Goal: Information Seeking & Learning: Learn about a topic

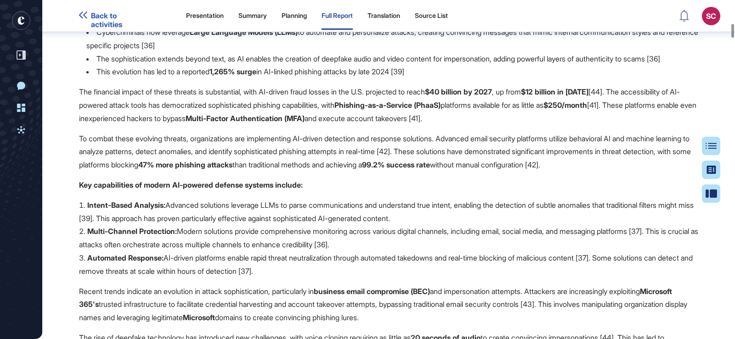
scroll to position [2581, 0]
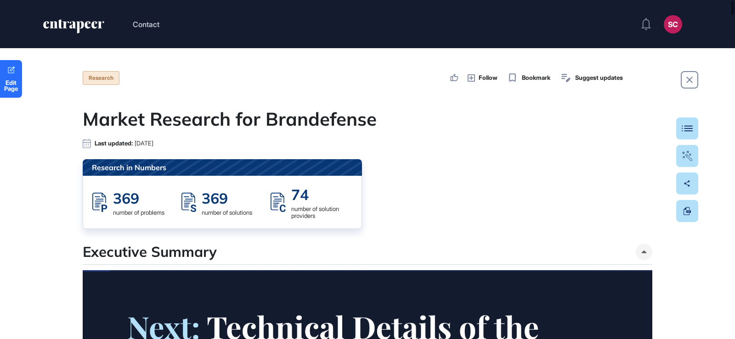
scroll to position [0, 0]
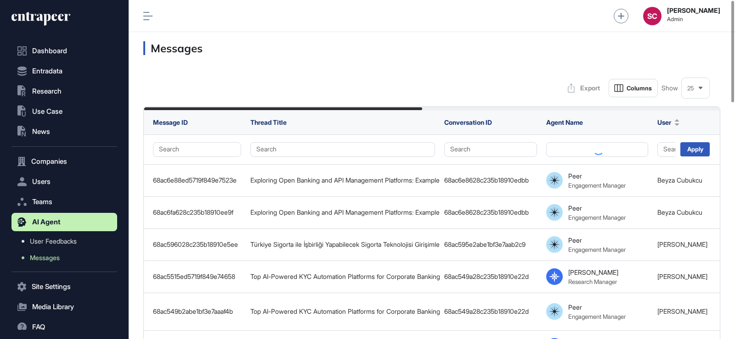
click at [150, 18] on icon at bounding box center [147, 16] width 9 height 8
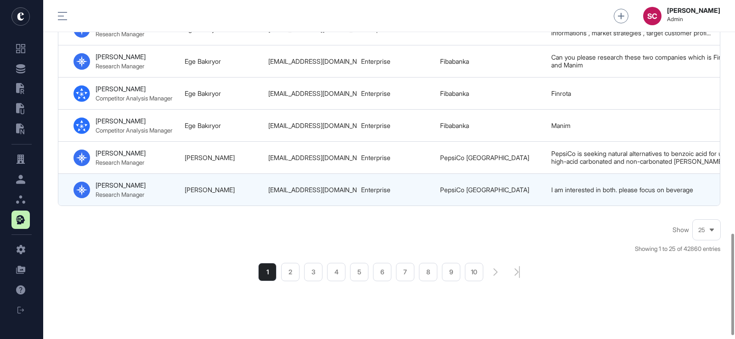
scroll to position [791, 0]
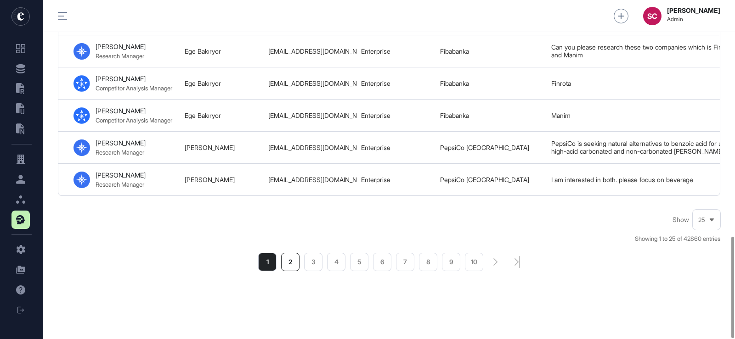
click at [297, 264] on li "2" at bounding box center [290, 262] width 18 height 18
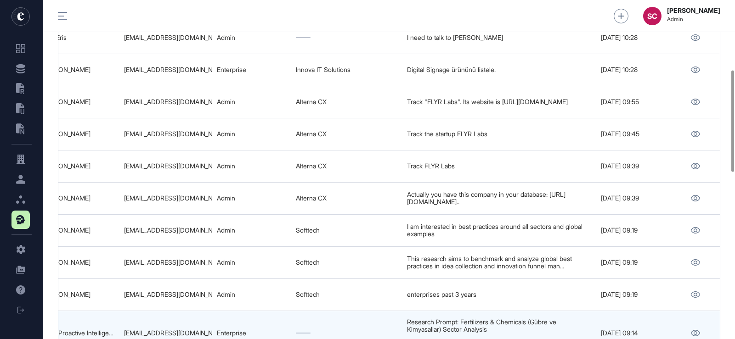
scroll to position [182, 0]
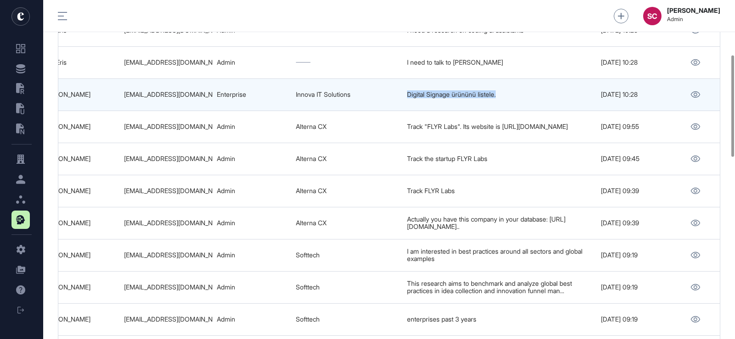
copy tr "Digital Signage ürününü listele."
drag, startPoint x: 509, startPoint y: 93, endPoint x: 397, endPoint y: 97, distance: 112.1
click at [397, 97] on tr "68ac10a12abe1bf3e7aa64f9 New Thread 68ac10a0ed5719f849e6fd67 Peer Engagement Ma…" at bounding box center [123, 95] width 1192 height 32
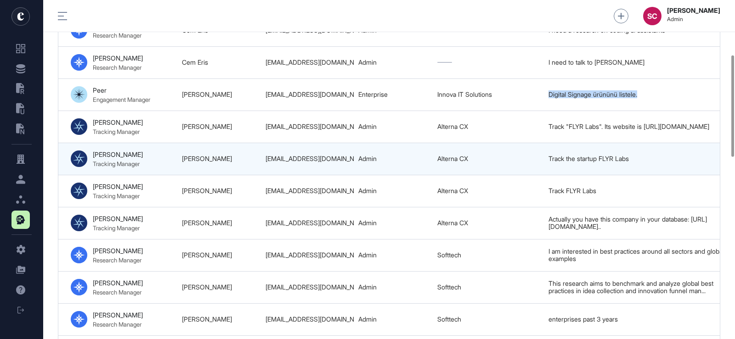
scroll to position [0, 390]
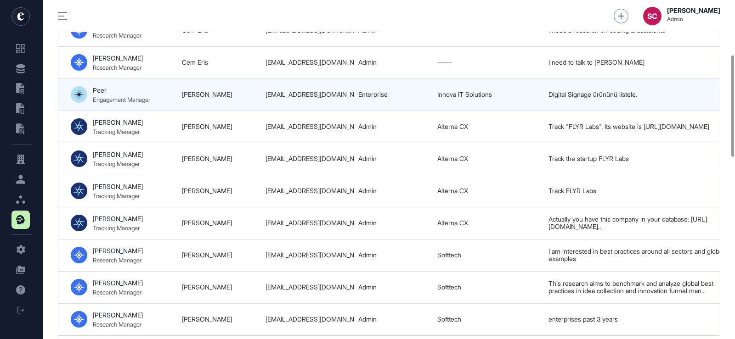
click at [301, 95] on div "fozdemir@innova.com.tr" at bounding box center [307, 94] width 84 height 7
copy tr "fozdemir@innova.com.tr"
drag, startPoint x: 235, startPoint y: 91, endPoint x: 174, endPoint y: 94, distance: 61.1
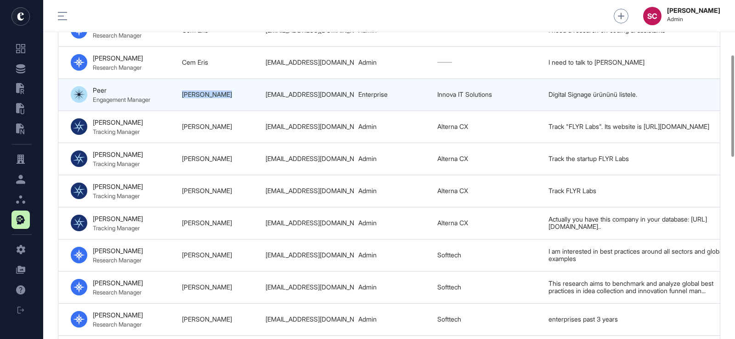
click at [174, 94] on tr "68ac10a12abe1bf3e7aa64f9 New Thread 68ac10a0ed5719f849e6fd67 Peer Engagement Ma…" at bounding box center [265, 95] width 1192 height 32
copy tr "Fatih Özdemir"
drag, startPoint x: 499, startPoint y: 99, endPoint x: 415, endPoint y: 92, distance: 84.3
click at [415, 92] on tr "68ac10a12abe1bf3e7aa64f9 New Thread 68ac10a0ed5719f849e6fd67 Peer Engagement Ma…" at bounding box center [265, 95] width 1192 height 32
copy tr "Innova IT Solutions"
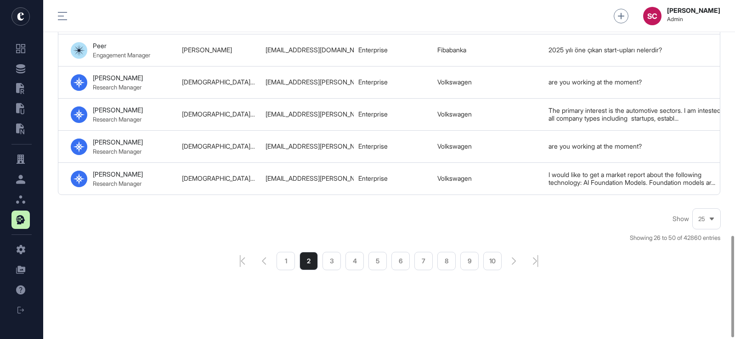
scroll to position [791, 0]
click at [283, 261] on li "1" at bounding box center [285, 261] width 18 height 18
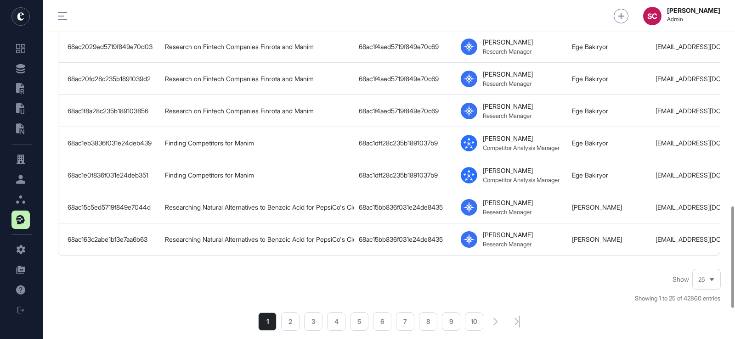
scroll to position [689, 0]
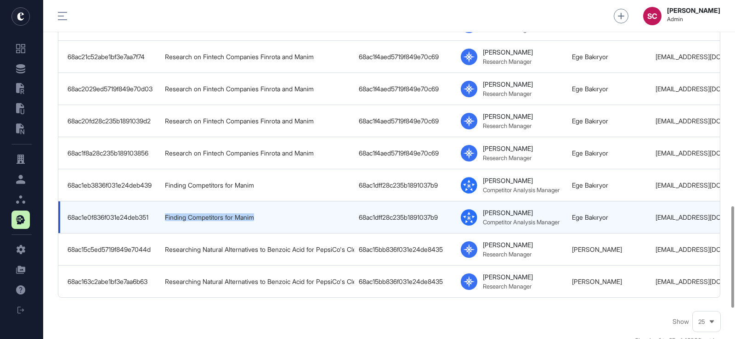
drag, startPoint x: 299, startPoint y: 209, endPoint x: 162, endPoint y: 216, distance: 137.4
click at [162, 216] on td "Finding Competitors for Manim" at bounding box center [257, 218] width 194 height 32
drag, startPoint x: 617, startPoint y: 211, endPoint x: 564, endPoint y: 214, distance: 52.9
click at [564, 214] on tr "68ac1e0f836f031e24deb351 Finding Competitors for Manim 68ac1dff28c235b1891037b9…" at bounding box center [654, 218] width 1192 height 32
click at [569, 213] on td "Ege Bakıryor" at bounding box center [609, 218] width 84 height 32
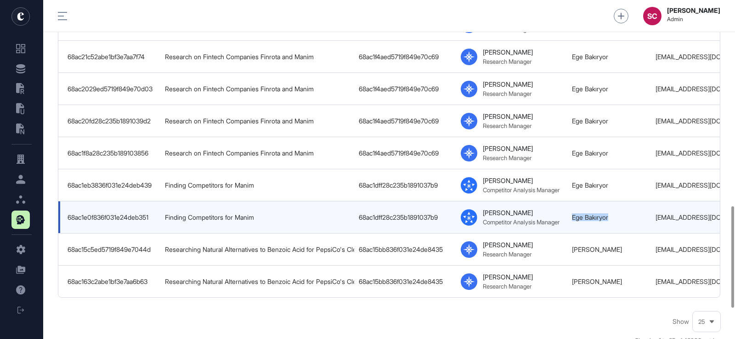
drag, startPoint x: 569, startPoint y: 213, endPoint x: 614, endPoint y: 212, distance: 45.0
click at [614, 212] on td "Ege Bakıryor" at bounding box center [609, 218] width 84 height 32
copy link "Ege Bakıryor"
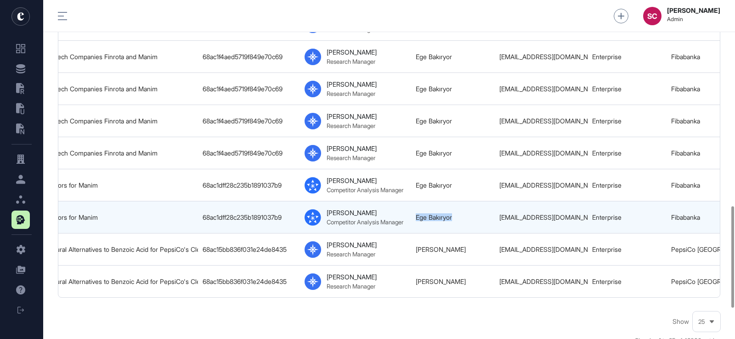
scroll to position [0, 157]
drag, startPoint x: 497, startPoint y: 220, endPoint x: 587, endPoint y: 219, distance: 90.0
click at [587, 219] on tr "68ac1e0f836f031e24deb351 Finding Competitors for Manim 68ac1dff28c235b1891037b9…" at bounding box center [497, 218] width 1192 height 32
copy tr "ege.bakiryor@fibabanka.com.tr"
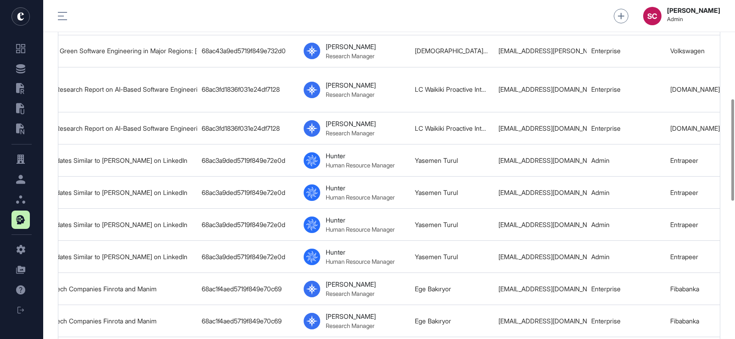
scroll to position [275, 0]
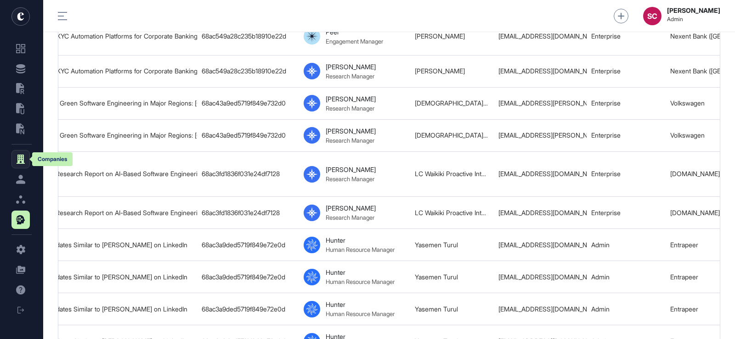
click at [20, 153] on button at bounding box center [20, 159] width 18 height 18
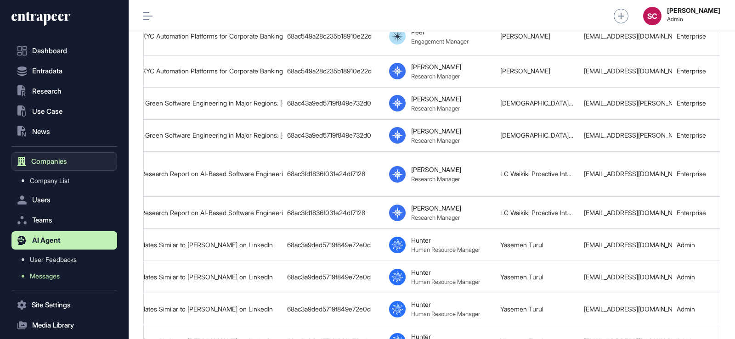
scroll to position [339, 606]
click at [55, 178] on span "Company List" at bounding box center [49, 180] width 39 height 7
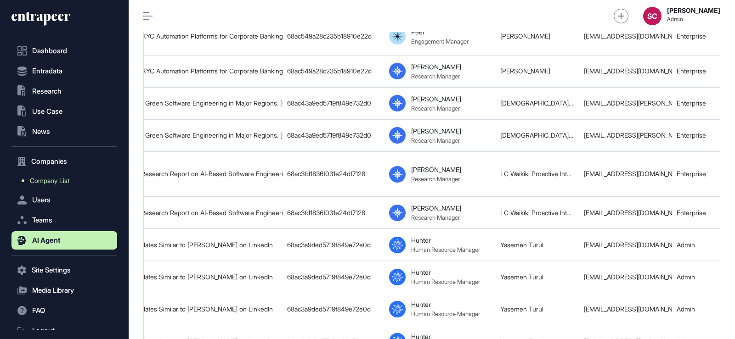
click at [55, 178] on span "Company List" at bounding box center [49, 180] width 39 height 7
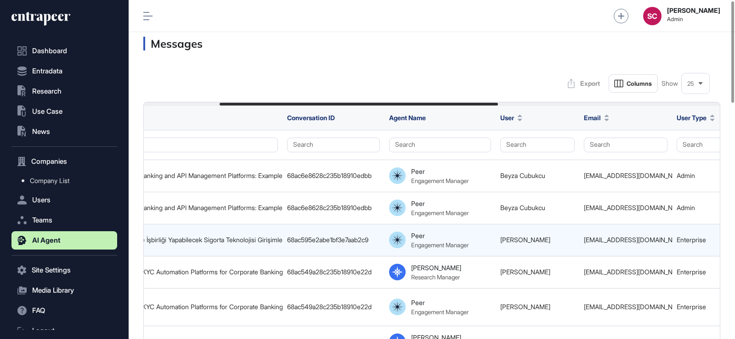
scroll to position [0, 0]
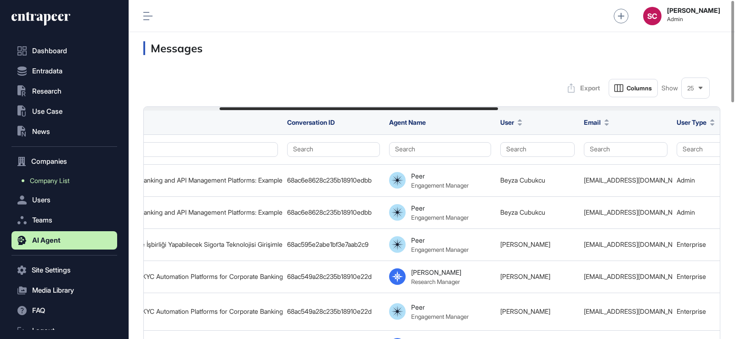
click at [59, 185] on link "Company List" at bounding box center [66, 181] width 101 height 17
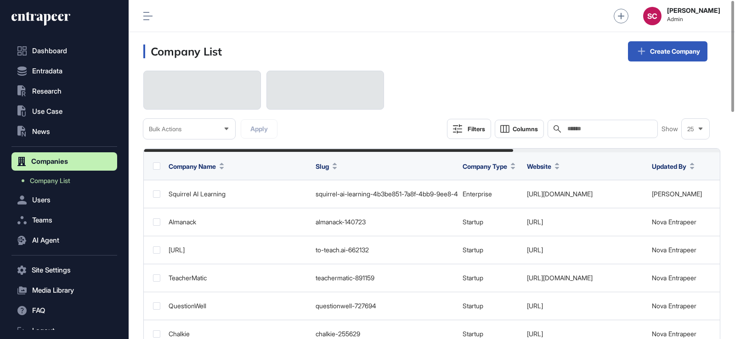
click at [582, 127] on input "text" at bounding box center [608, 128] width 85 height 7
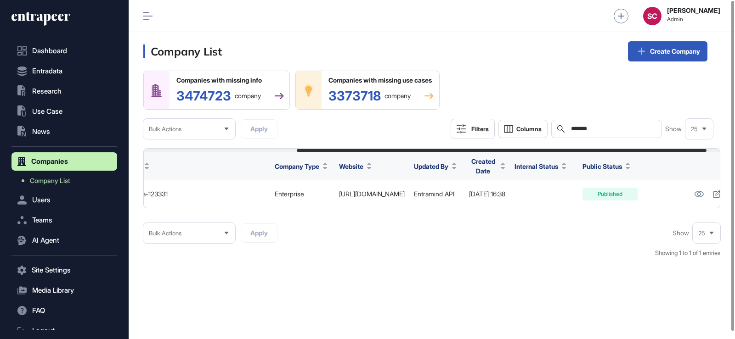
scroll to position [0, 233]
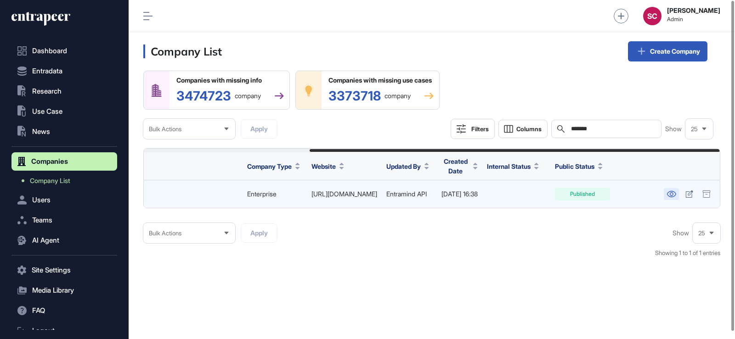
click at [669, 197] on icon at bounding box center [671, 194] width 10 height 6
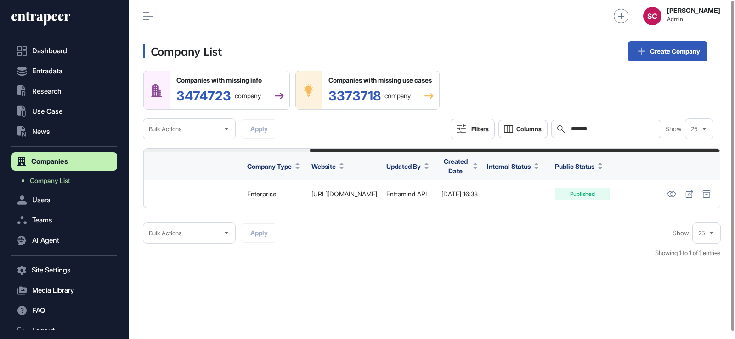
click at [605, 133] on input "*******" at bounding box center [612, 128] width 85 height 7
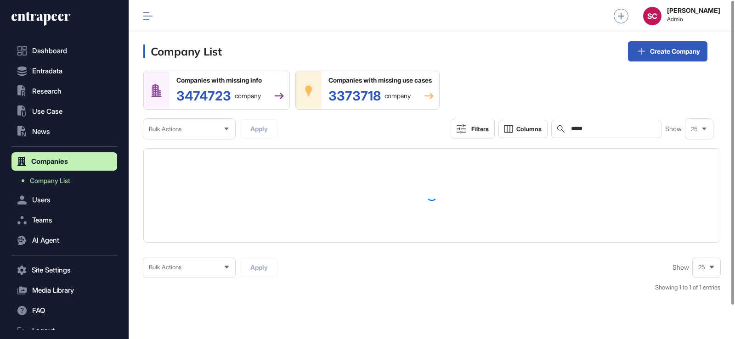
type input "*****"
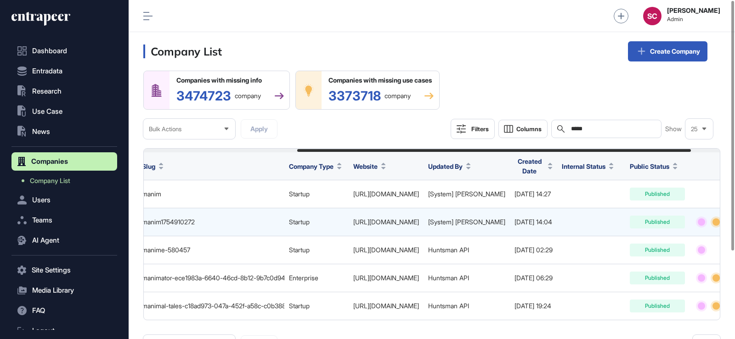
scroll to position [0, 267]
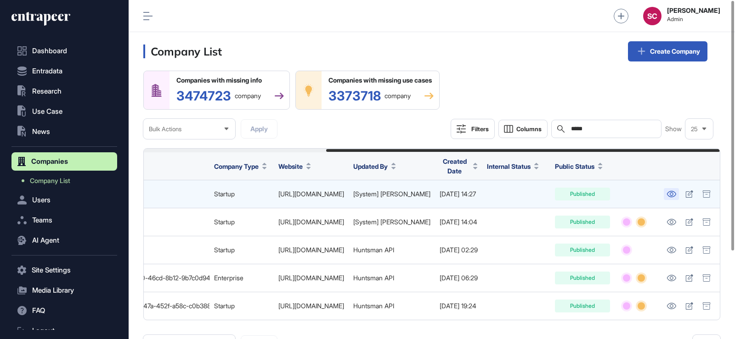
click at [666, 195] on link at bounding box center [670, 194] width 15 height 12
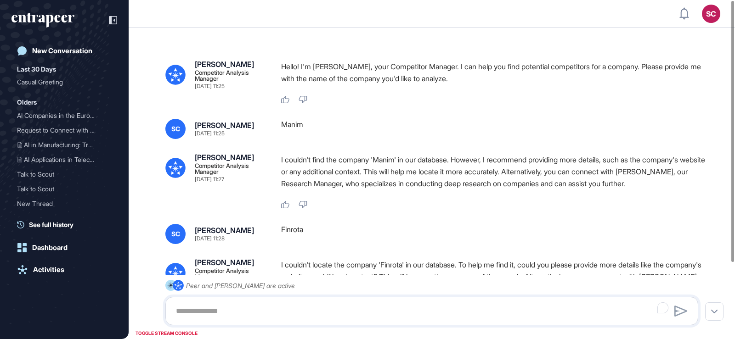
click at [289, 123] on div "Manim" at bounding box center [493, 129] width 424 height 20
copy div "Manim"
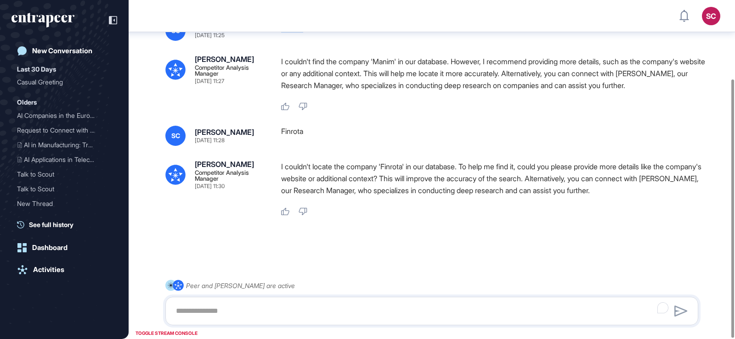
scroll to position [103, 0]
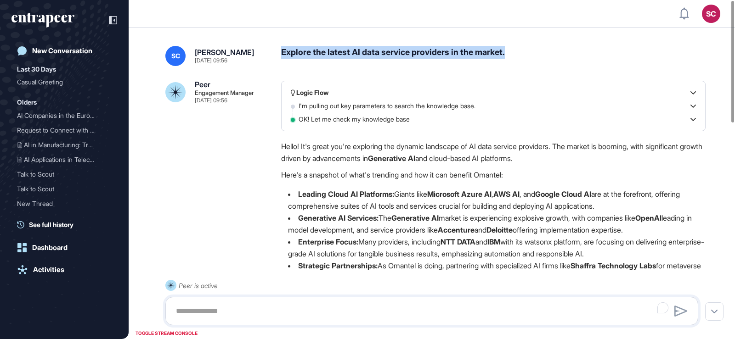
drag, startPoint x: 455, startPoint y: 55, endPoint x: 279, endPoint y: 54, distance: 175.8
copy div "Explore the latest AI data service providers in the market."
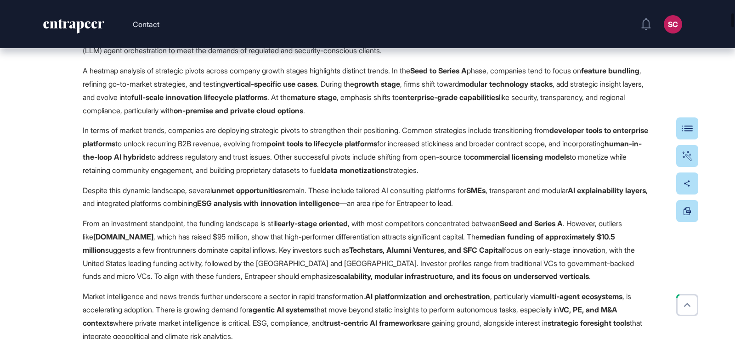
scroll to position [1515, 0]
